Goal: Information Seeking & Learning: Learn about a topic

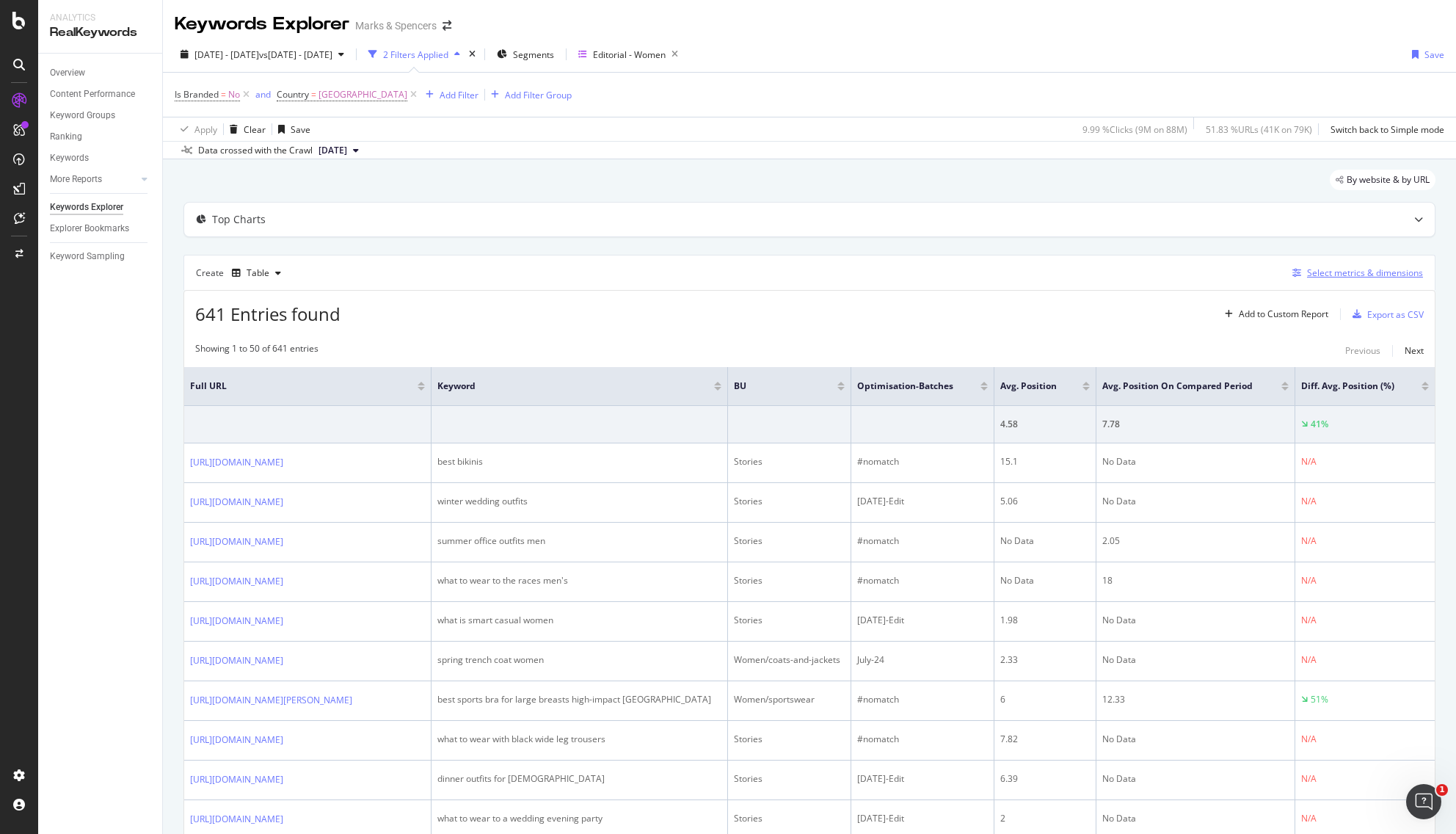
click at [1183, 276] on div "Select metrics & dimensions" at bounding box center [1364, 272] width 116 height 12
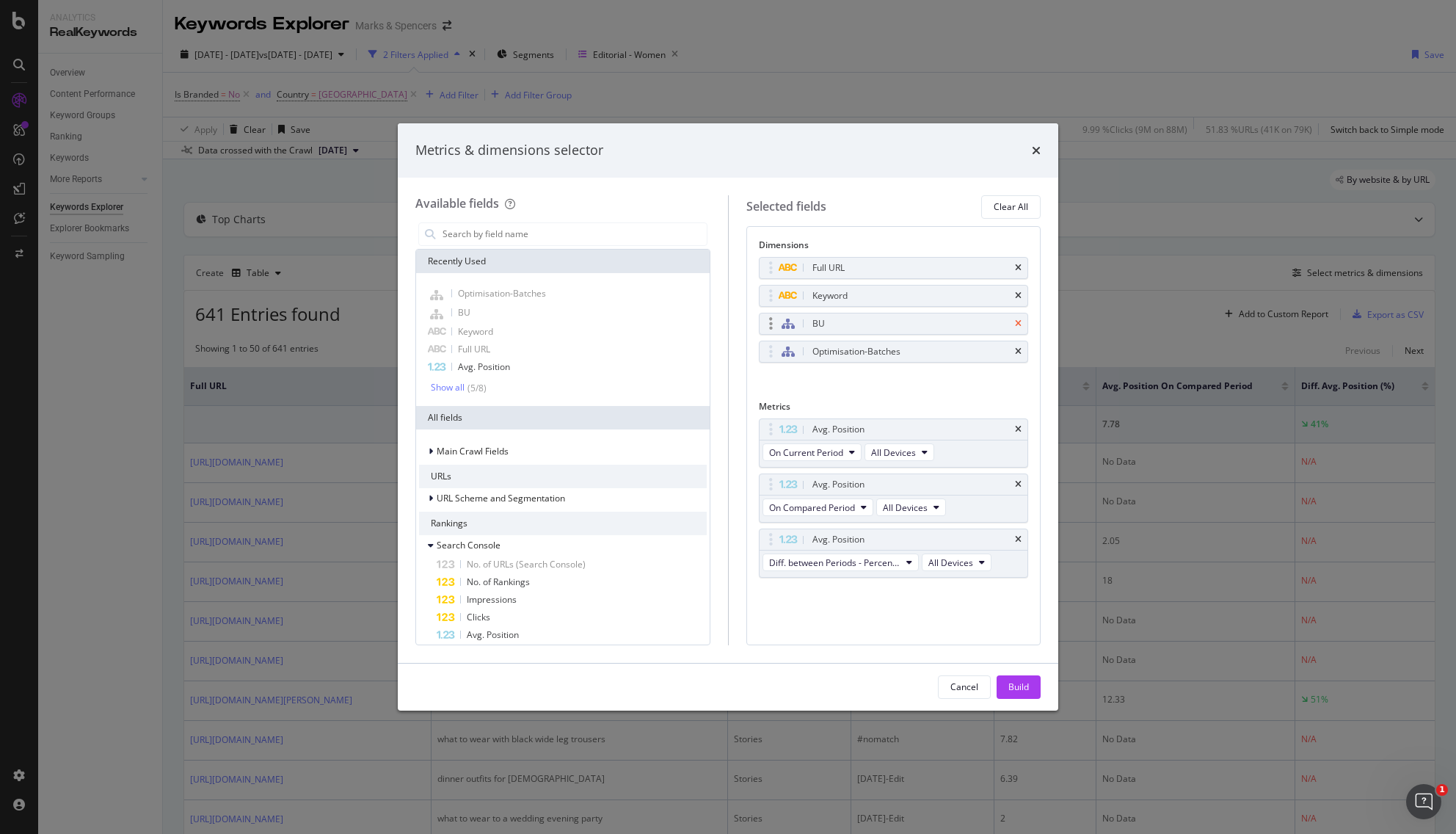
click at [1018, 322] on icon "times" at bounding box center [1017, 323] width 7 height 9
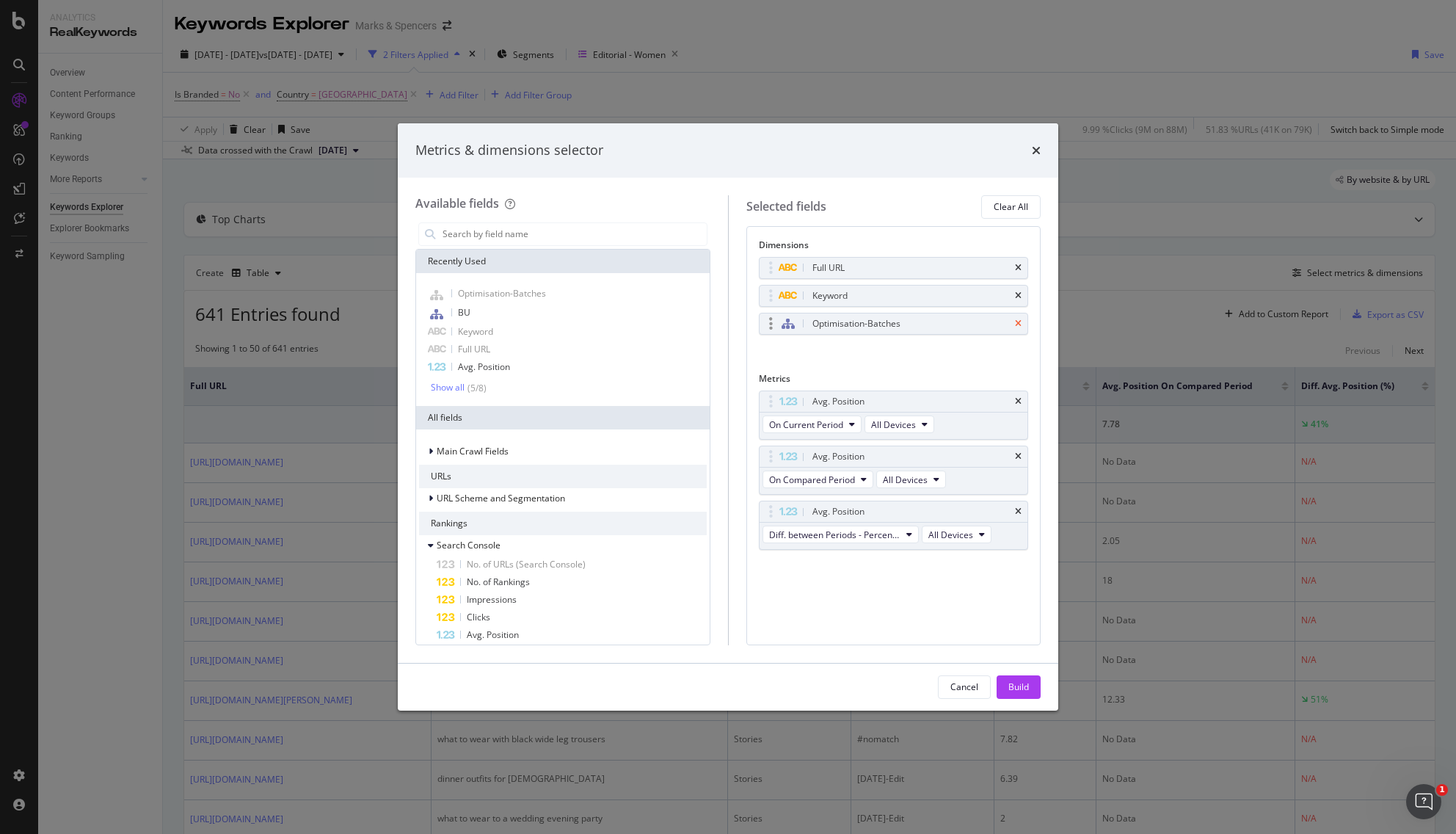
click at [1019, 323] on icon "times" at bounding box center [1017, 323] width 7 height 9
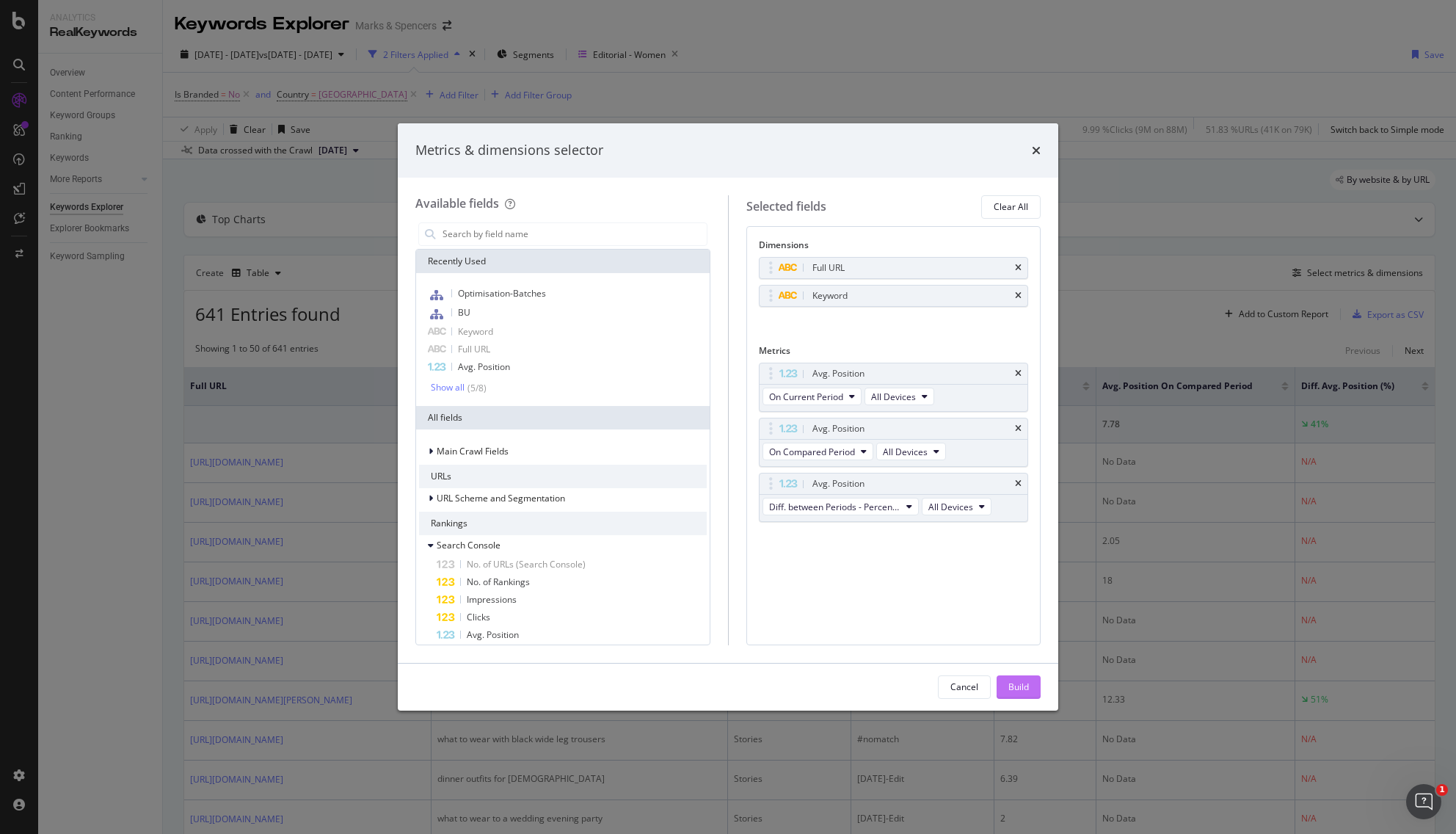
click at [1025, 680] on div "Build" at bounding box center [1018, 686] width 21 height 22
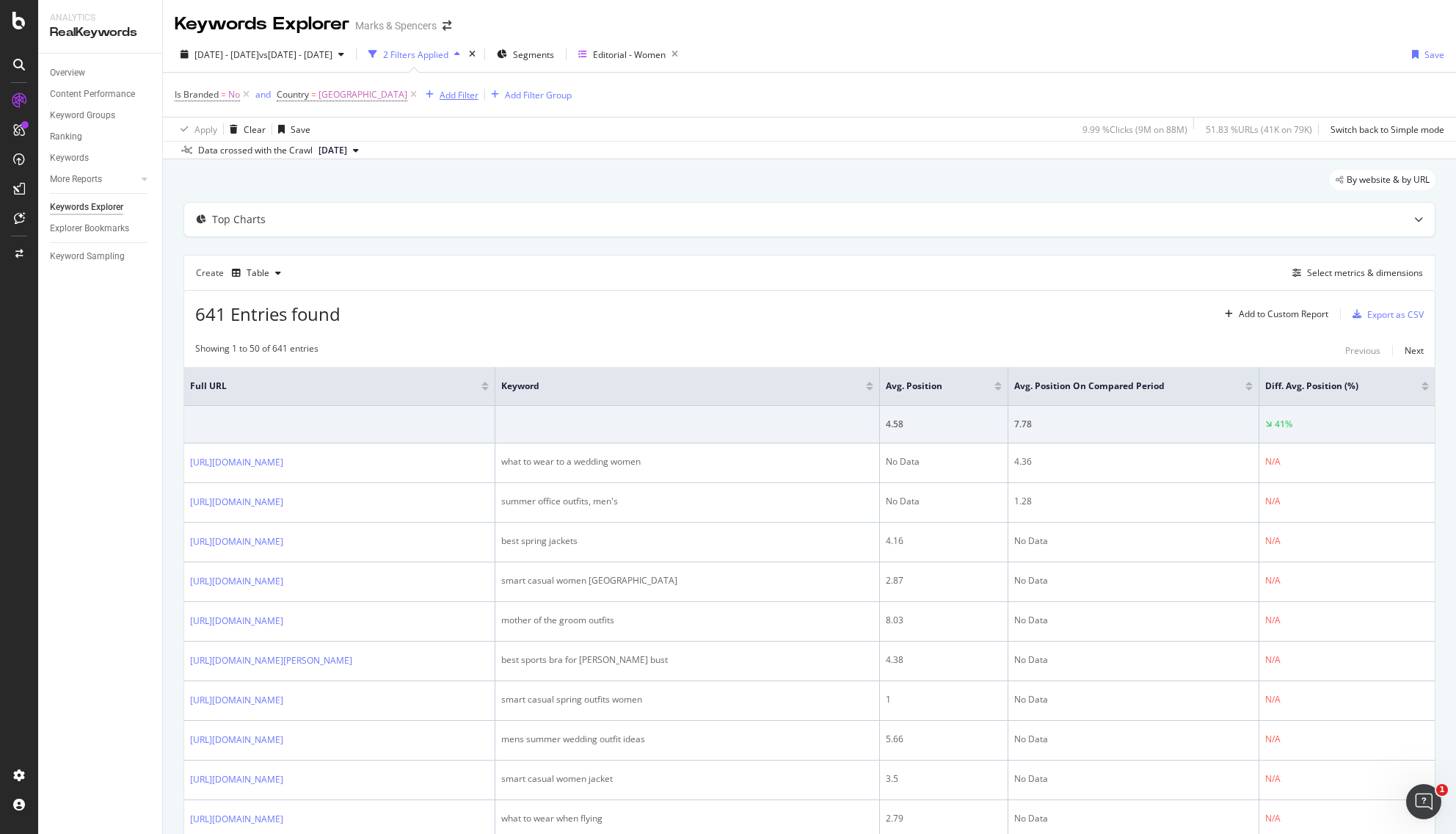
click at [440, 97] on div "Add Filter" at bounding box center [459, 95] width 39 height 12
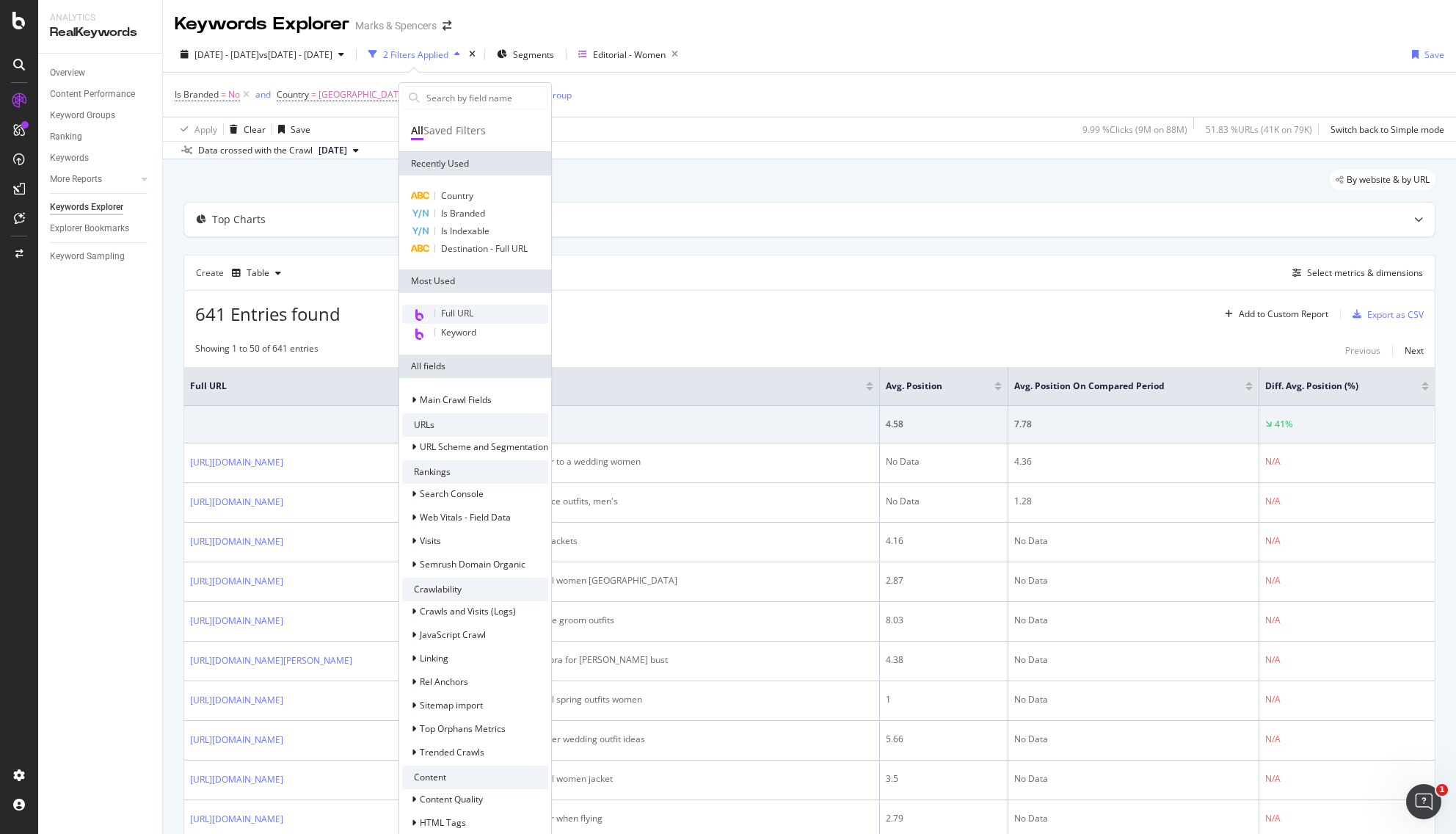
click at [466, 318] on span "Full URL" at bounding box center [457, 312] width 32 height 12
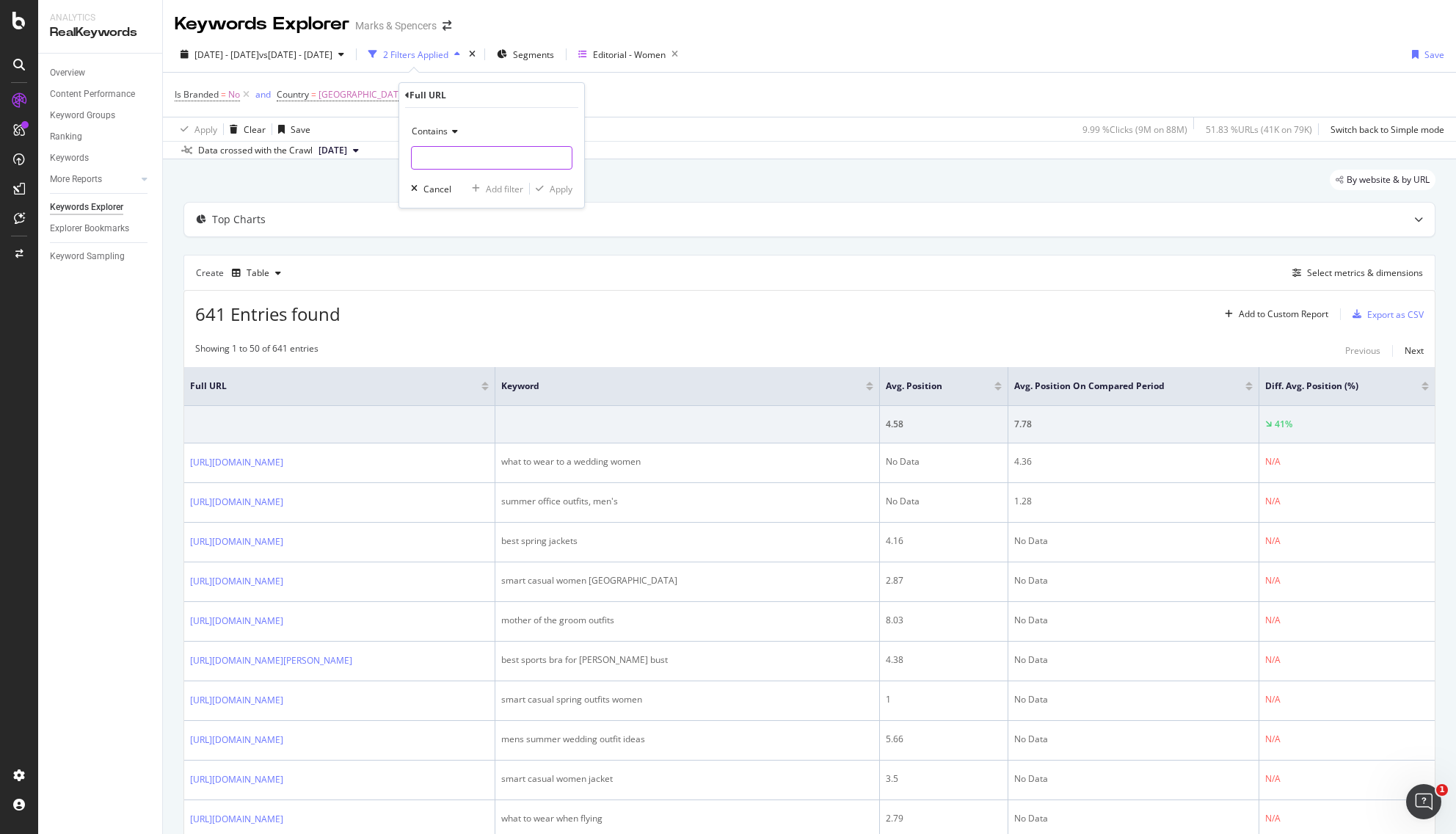
click at [494, 157] on input "text" at bounding box center [491, 157] width 160 height 24
type input "/content"
click at [562, 190] on div "Apply" at bounding box center [561, 188] width 23 height 12
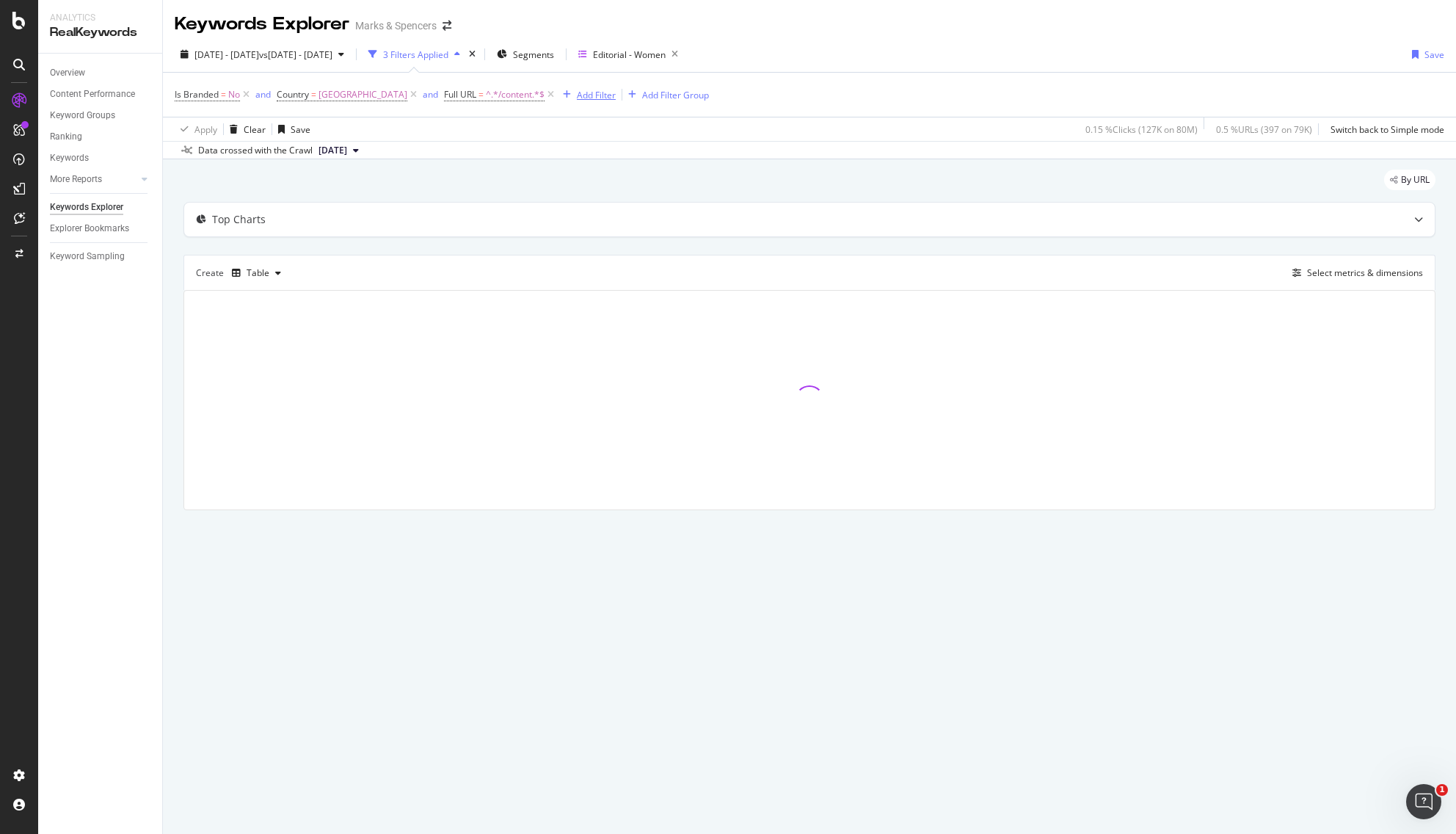
click at [577, 96] on div "Add Filter" at bounding box center [596, 95] width 39 height 12
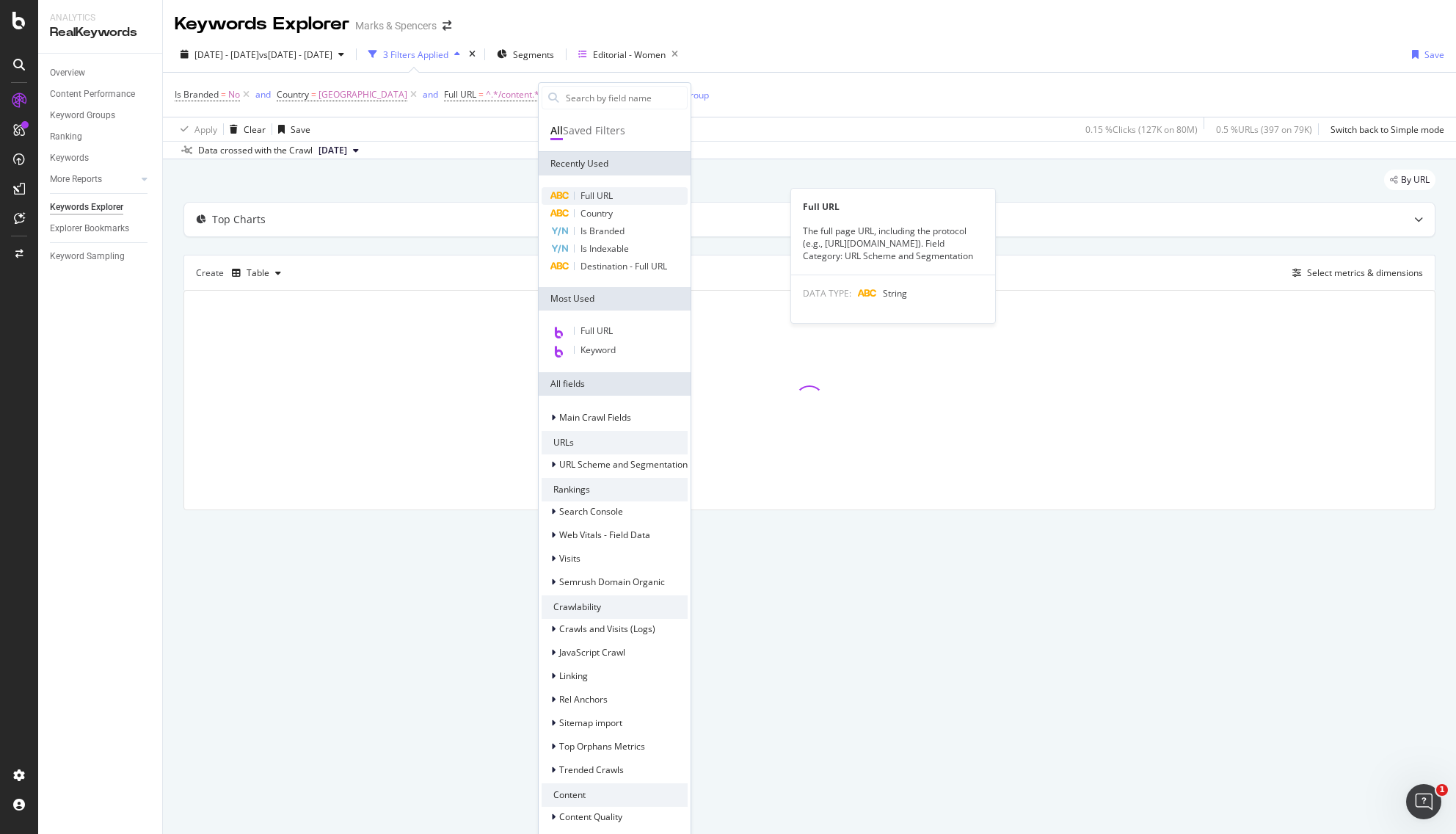
click at [613, 193] on span "Full URL" at bounding box center [597, 195] width 32 height 12
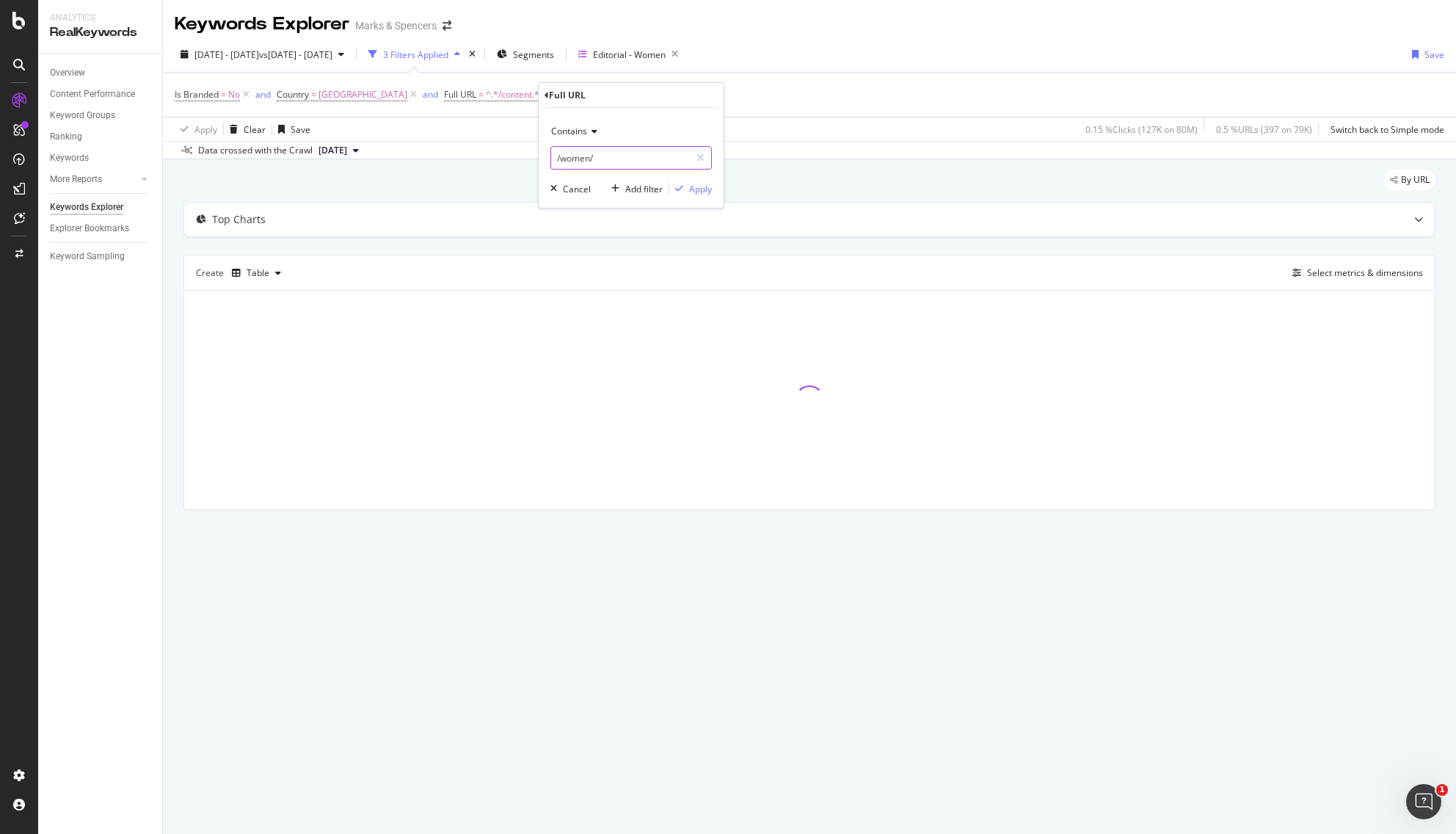
drag, startPoint x: 563, startPoint y: 159, endPoint x: 619, endPoint y: 154, distance: 56.2
click at [619, 154] on input "/women/" at bounding box center [620, 157] width 139 height 24
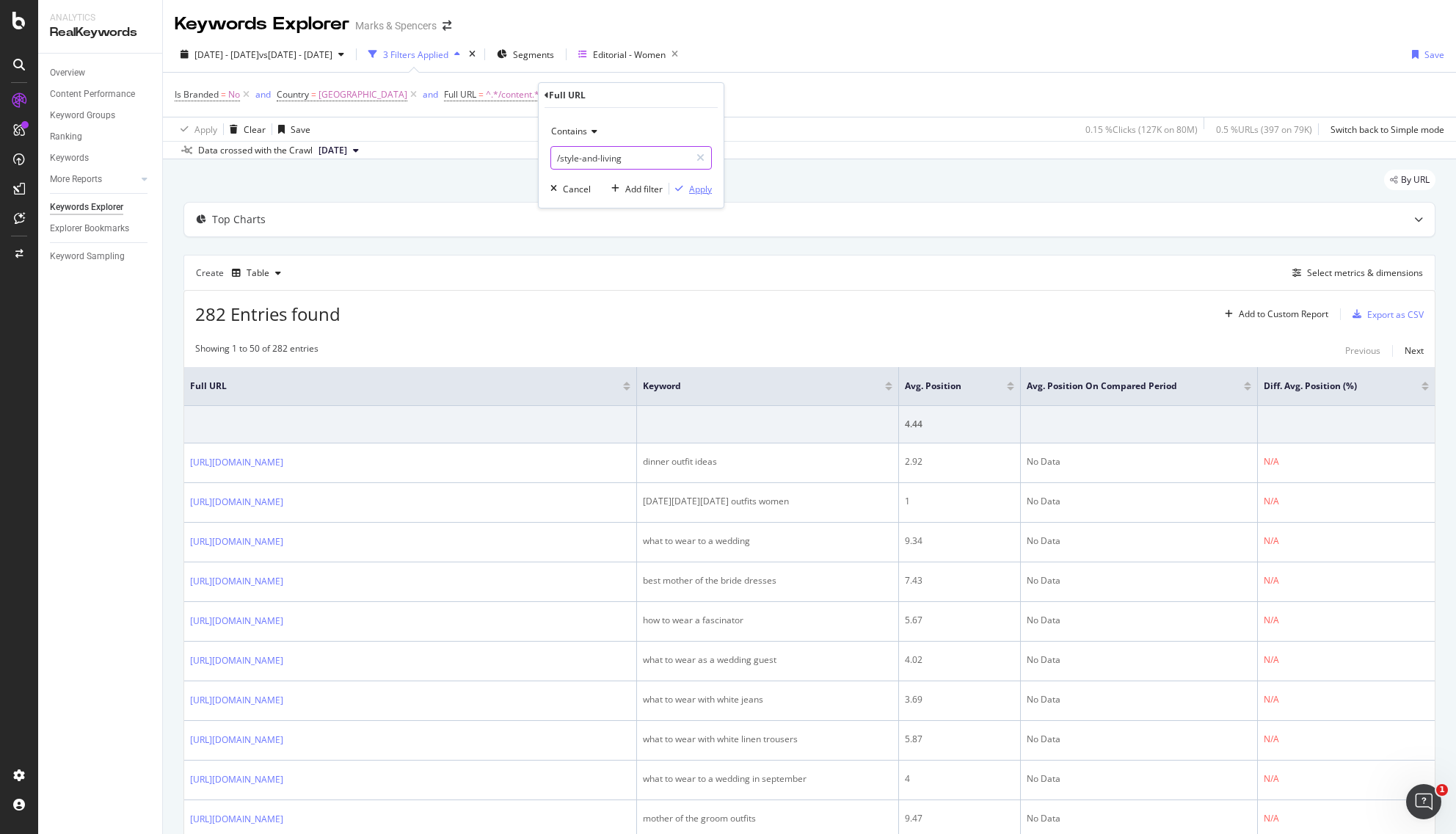
type input "/style-and-living"
click at [697, 188] on div "Apply" at bounding box center [701, 188] width 23 height 12
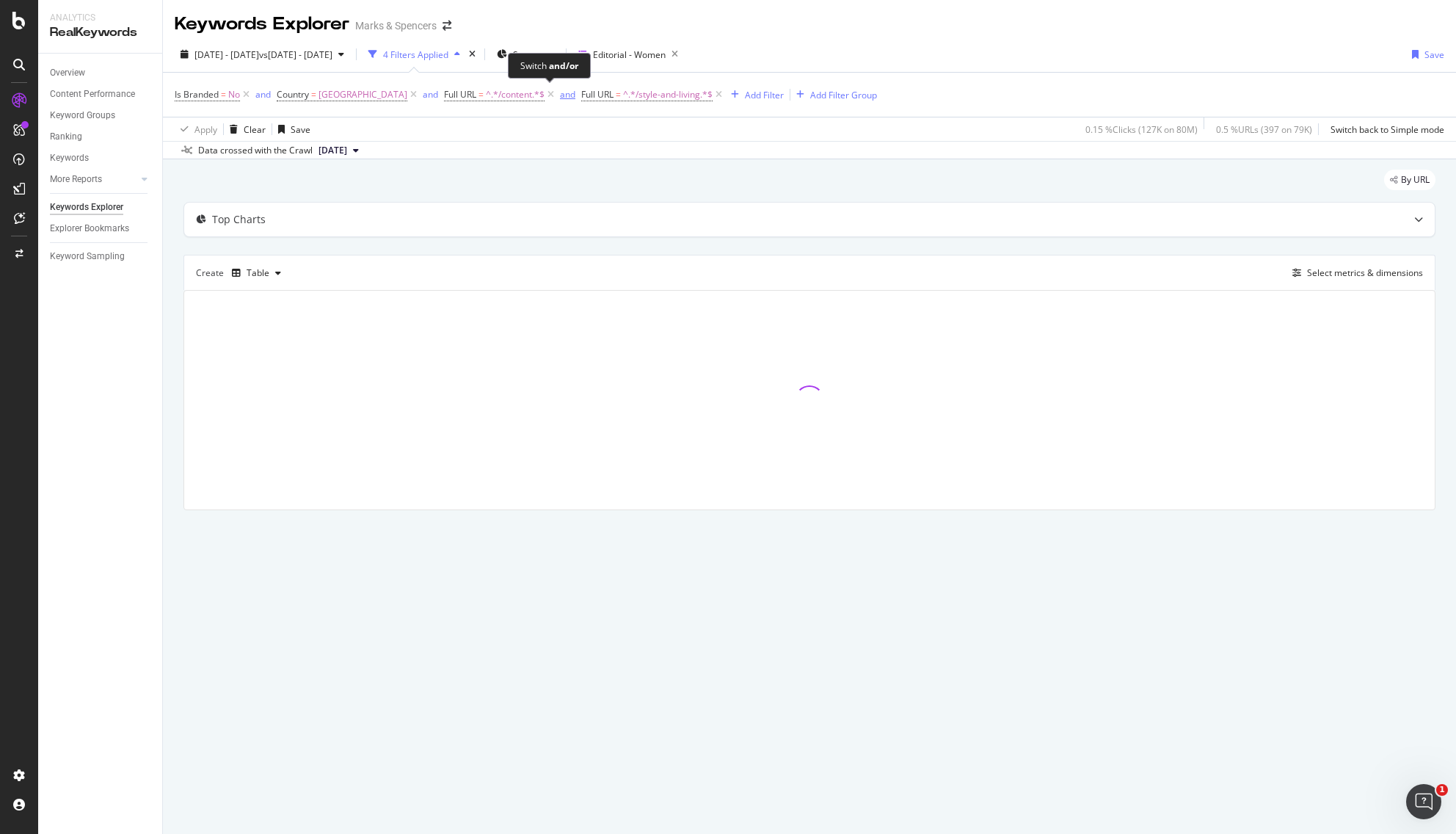
click at [560, 95] on div "and" at bounding box center [567, 94] width 15 height 12
click at [983, 90] on div "Is Branded = No or Country = [GEOGRAPHIC_DATA] or Full URL = ^.*/content.*$ or …" at bounding box center [809, 95] width 1270 height 44
click at [261, 95] on div "or" at bounding box center [259, 94] width 9 height 12
click at [713, 94] on icon at bounding box center [719, 95] width 12 height 15
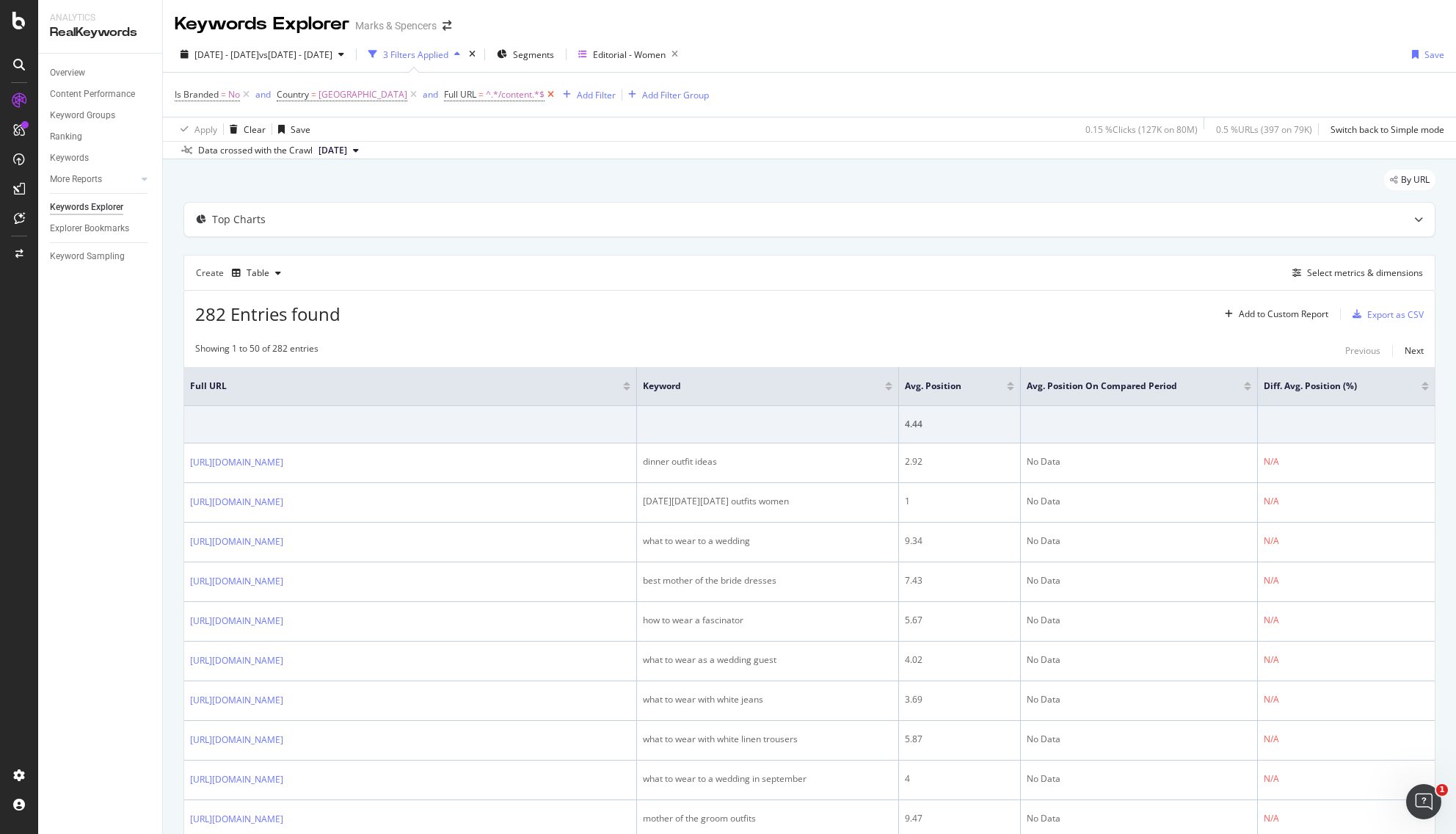
click at [545, 93] on icon at bounding box center [550, 95] width 12 height 15
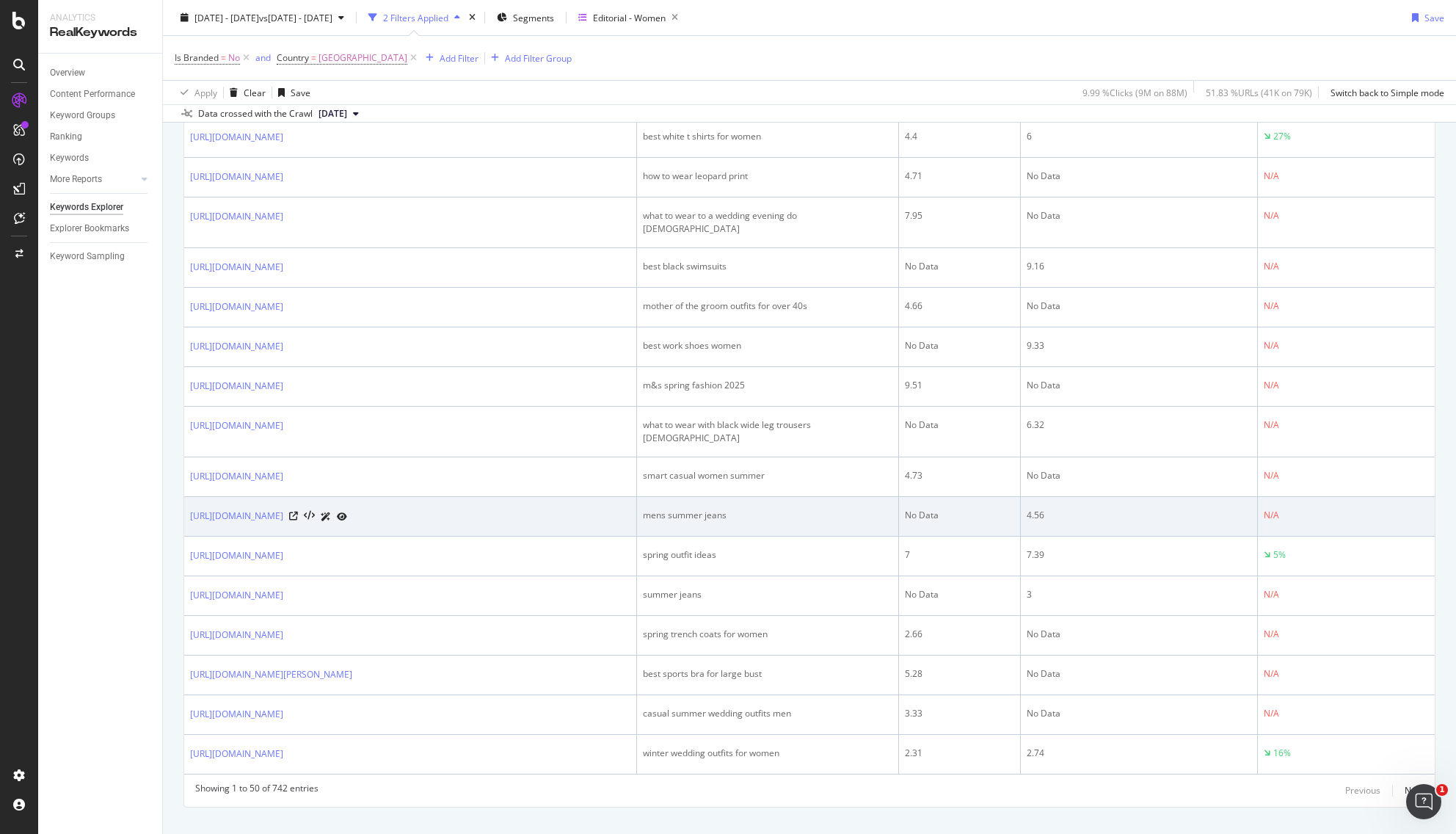
scroll to position [1704, 0]
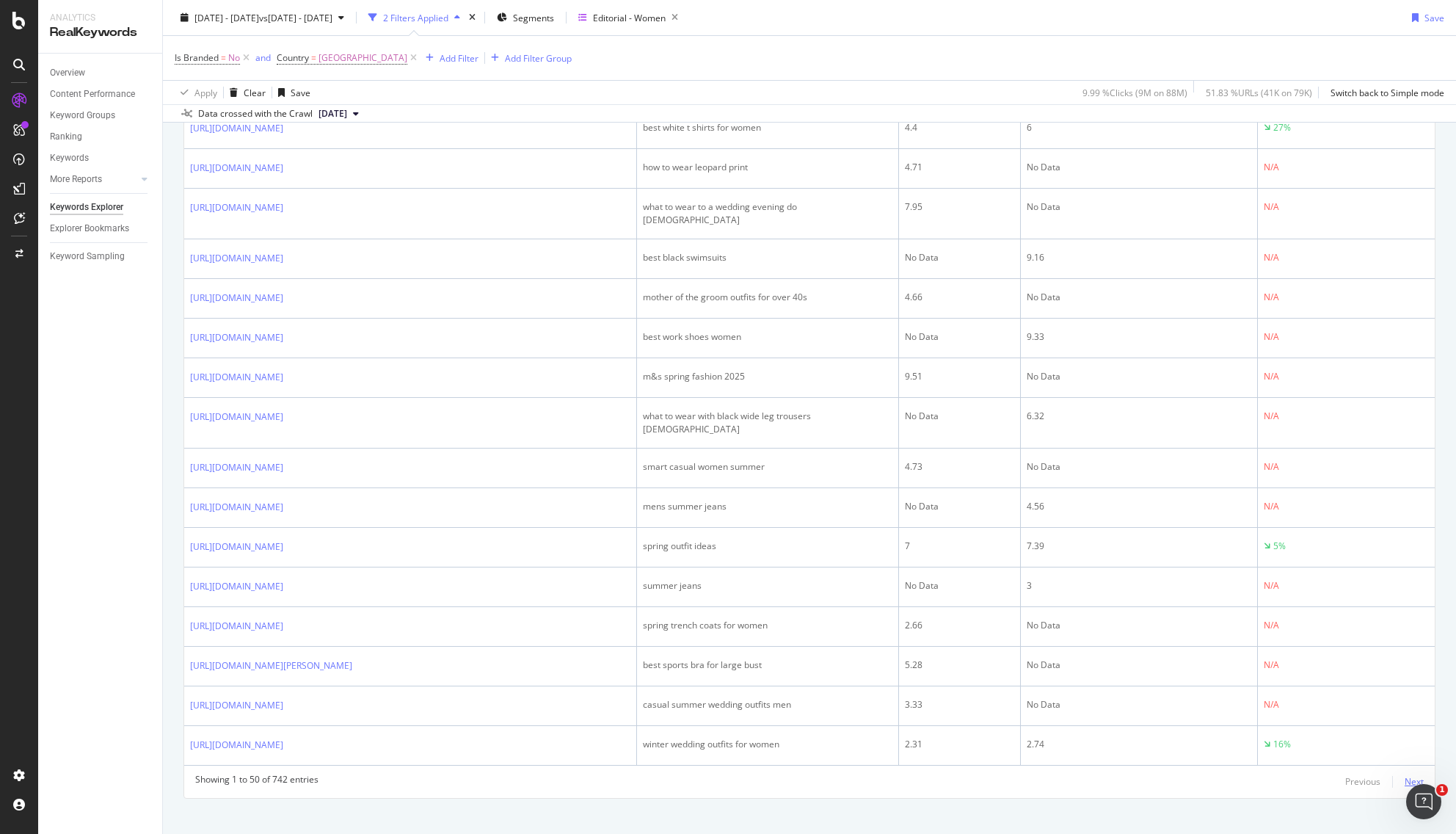
click at [1183, 775] on div "Next" at bounding box center [1414, 781] width 19 height 12
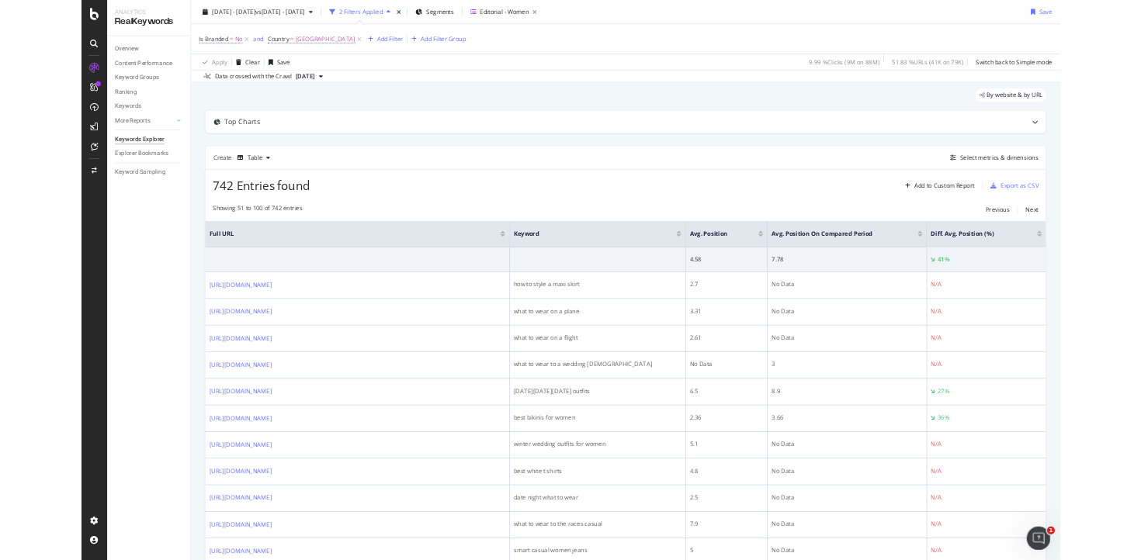
scroll to position [0, 0]
